Goal: Complete application form

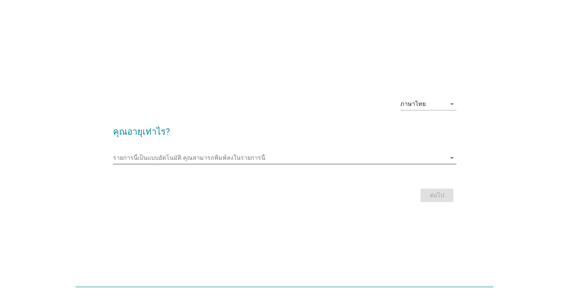
click at [223, 152] on input "รายการนี้เป็นแบบอัตโนมัติ คุณสามารถพิมพ์ลงในรายการนี้" at bounding box center [279, 158] width 333 height 12
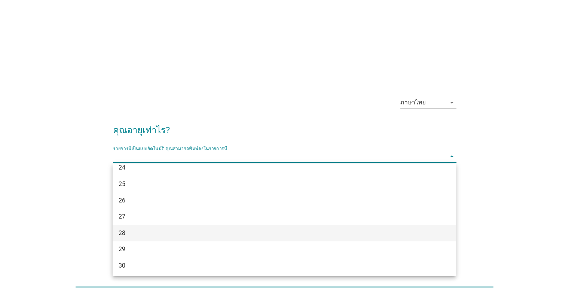
scroll to position [112, 0]
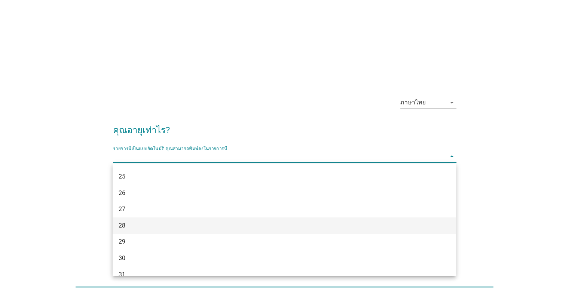
click at [137, 226] on div "28" at bounding box center [271, 225] width 304 height 9
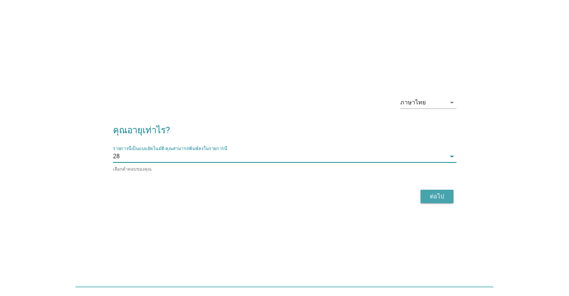
click at [442, 192] on div "ต่อไป" at bounding box center [436, 196] width 21 height 9
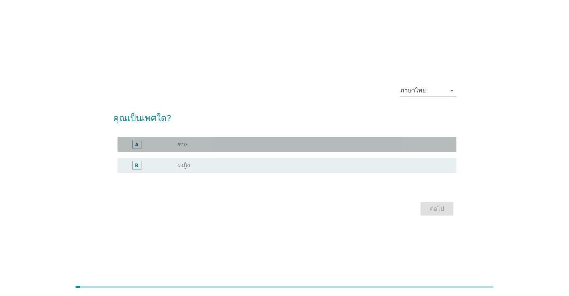
click at [168, 147] on div "A" at bounding box center [150, 144] width 55 height 9
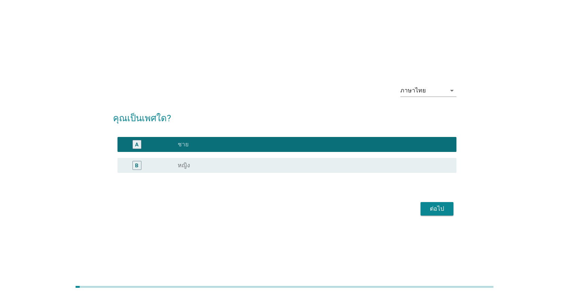
click at [433, 204] on button "ต่อไป" at bounding box center [437, 208] width 33 height 13
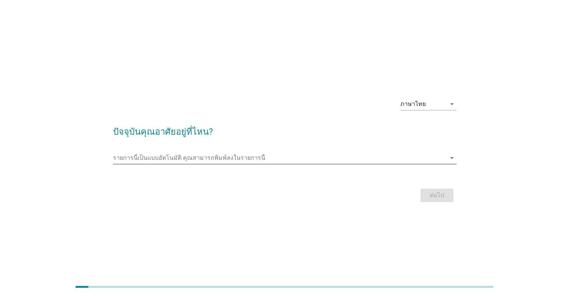
click at [174, 158] on input "รายการนี้เป็นแบบอัตโนมัติ คุณสามารถพิมพ์ลงในรายการนี้" at bounding box center [279, 158] width 333 height 12
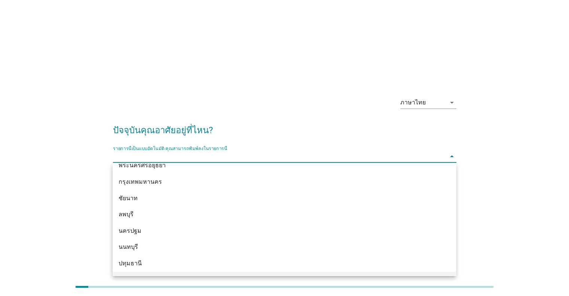
scroll to position [626, 0]
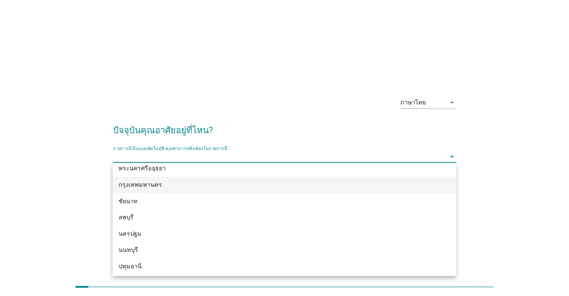
click at [141, 187] on div "กรุงเทพมหานคร" at bounding box center [271, 184] width 304 height 9
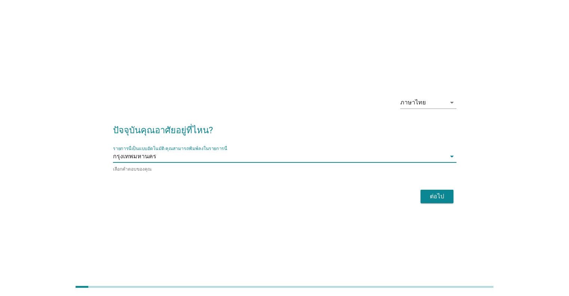
click at [446, 193] on div "ต่อไป" at bounding box center [436, 196] width 21 height 9
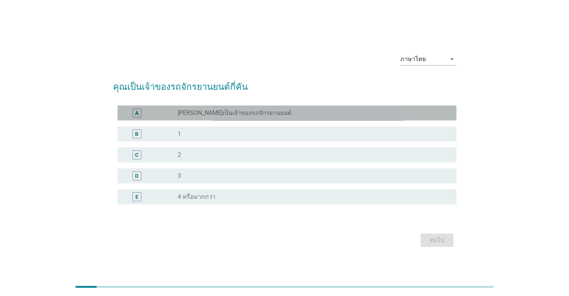
click at [238, 115] on label "[PERSON_NAME]เป็นเจ้าของรถจักรยานยนต์" at bounding box center [235, 112] width 114 height 7
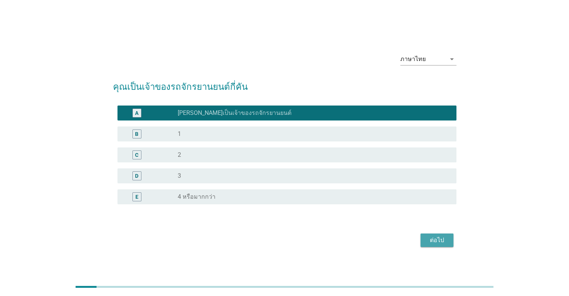
click at [439, 238] on div "ต่อไป" at bounding box center [436, 240] width 21 height 9
